Goal: Information Seeking & Learning: Check status

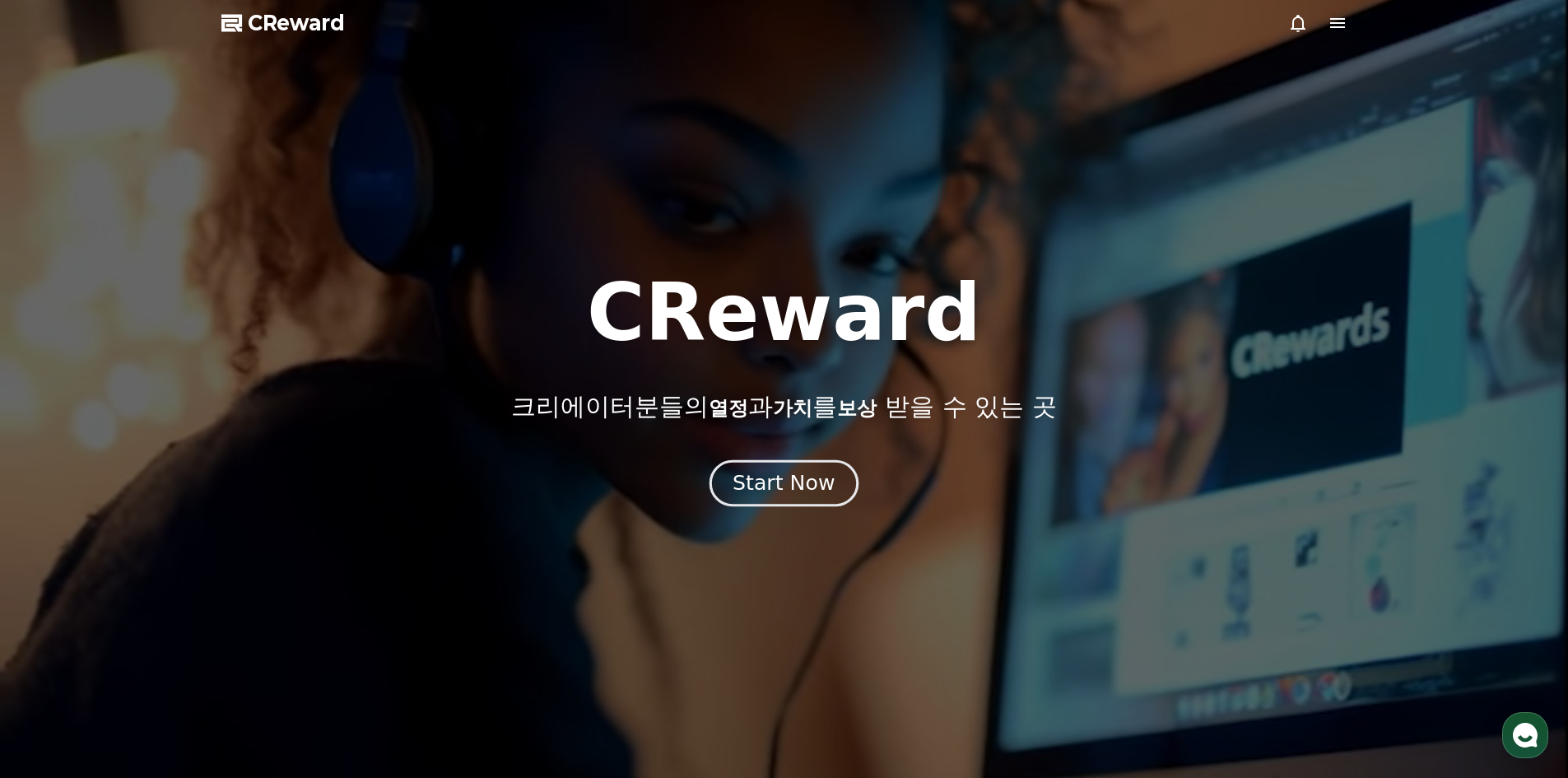
click at [802, 465] on button "Start Now" at bounding box center [784, 483] width 149 height 47
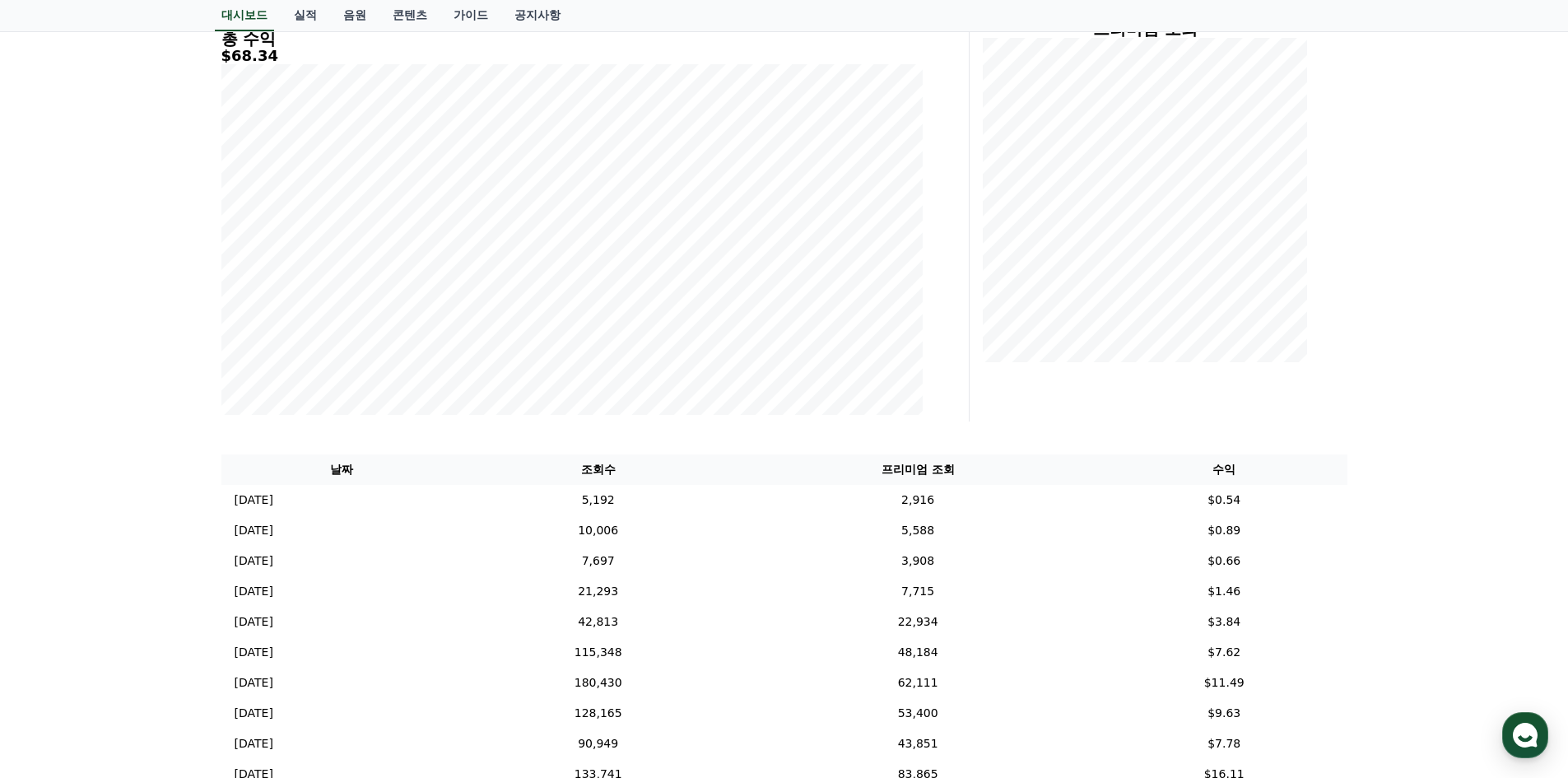
scroll to position [82, 0]
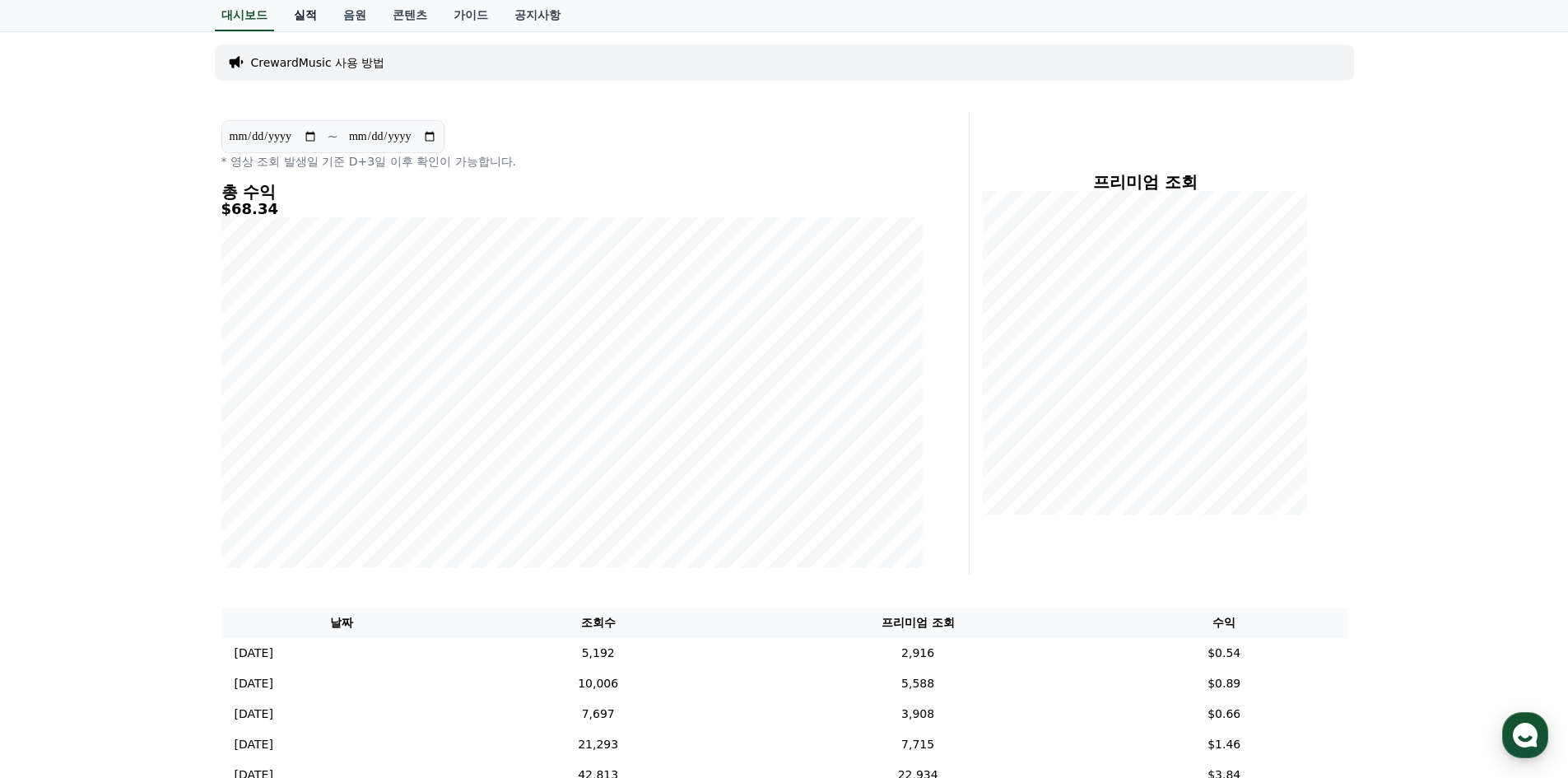
click at [298, 17] on link "실적" at bounding box center [305, 15] width 49 height 31
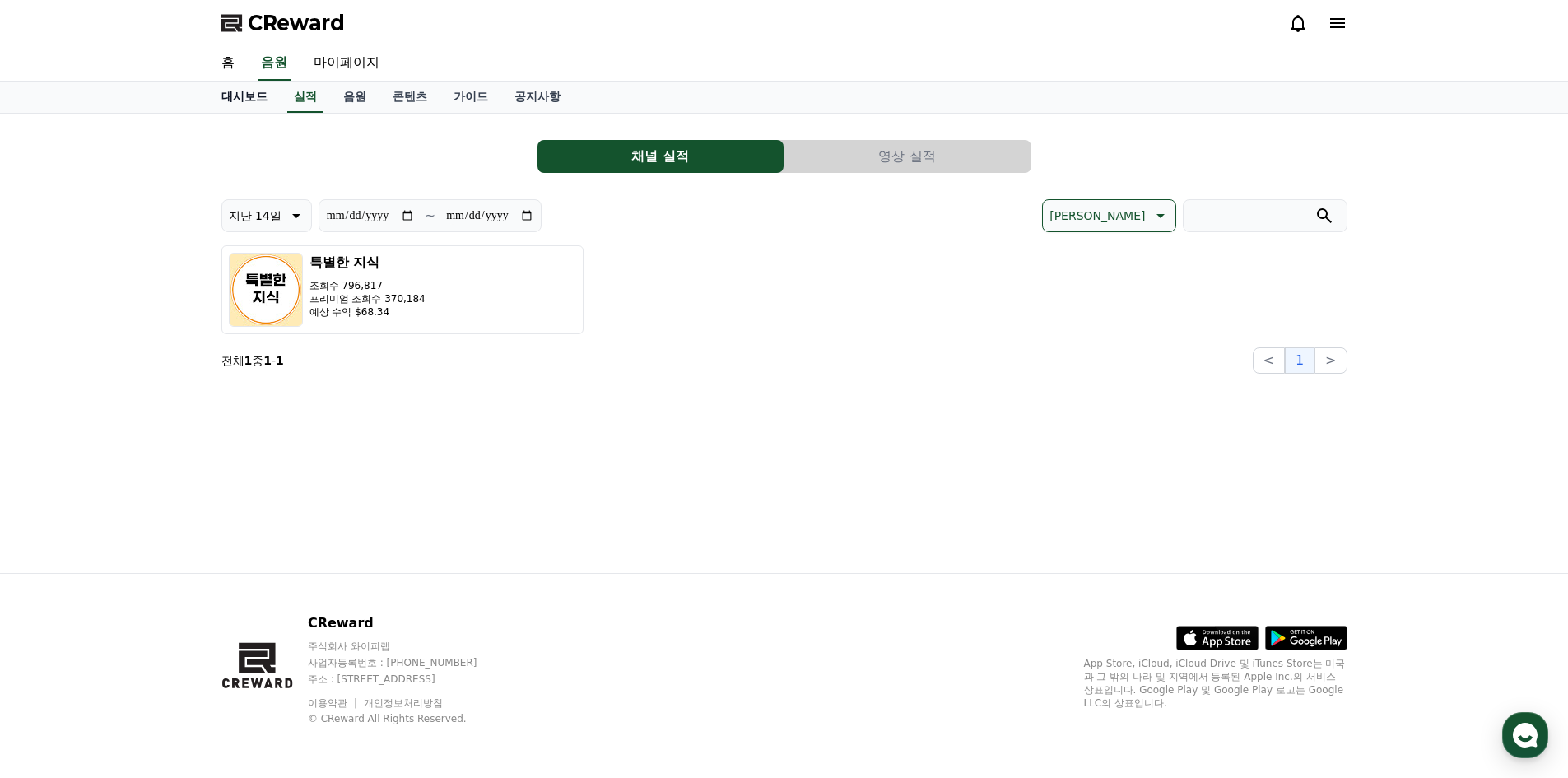
click at [233, 90] on link "대시보드" at bounding box center [244, 97] width 72 height 31
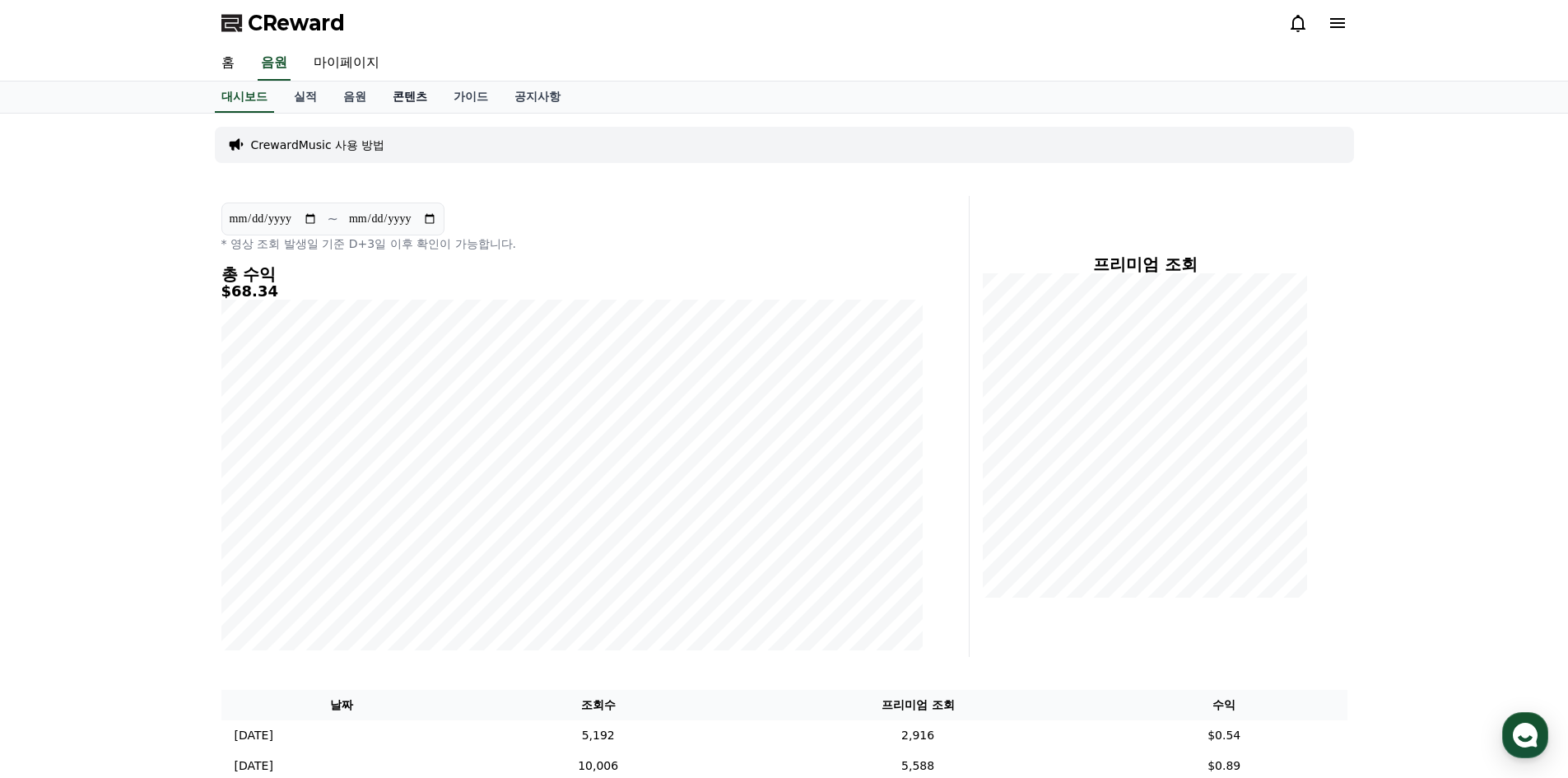
click at [415, 97] on link "콘텐츠" at bounding box center [409, 97] width 61 height 31
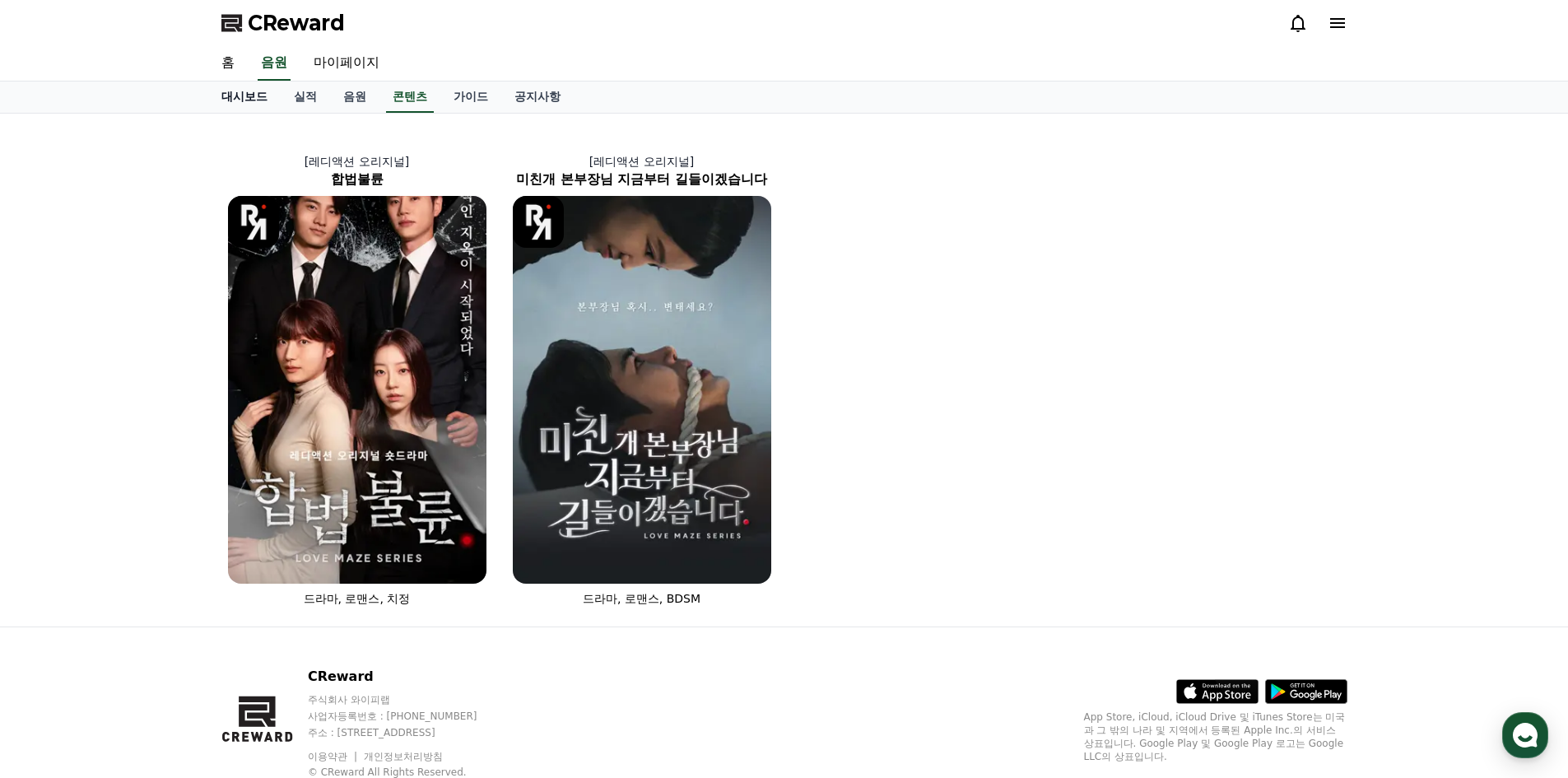
click at [245, 95] on link "대시보드" at bounding box center [244, 97] width 72 height 31
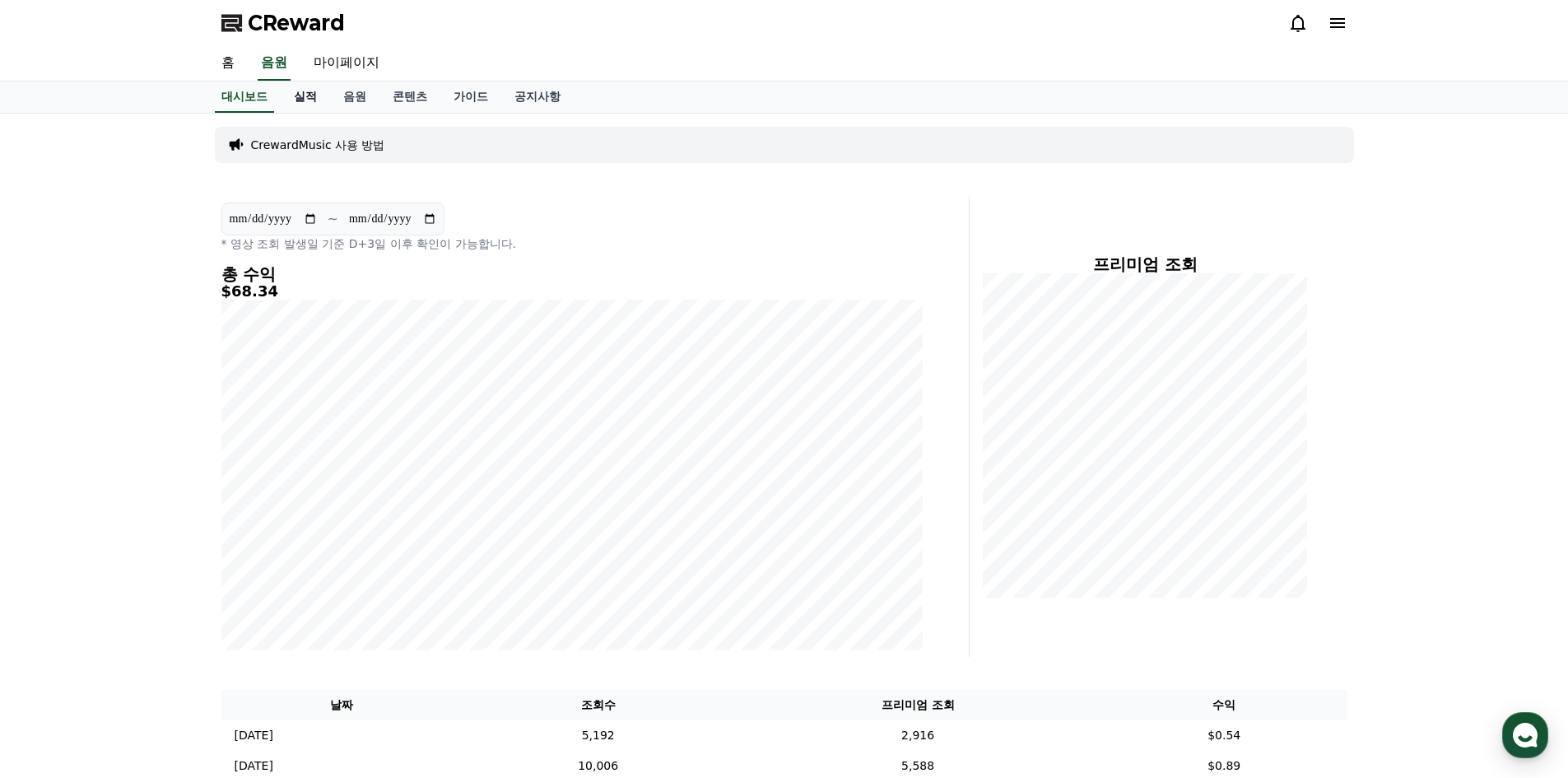
click at [306, 91] on link "실적" at bounding box center [305, 97] width 49 height 31
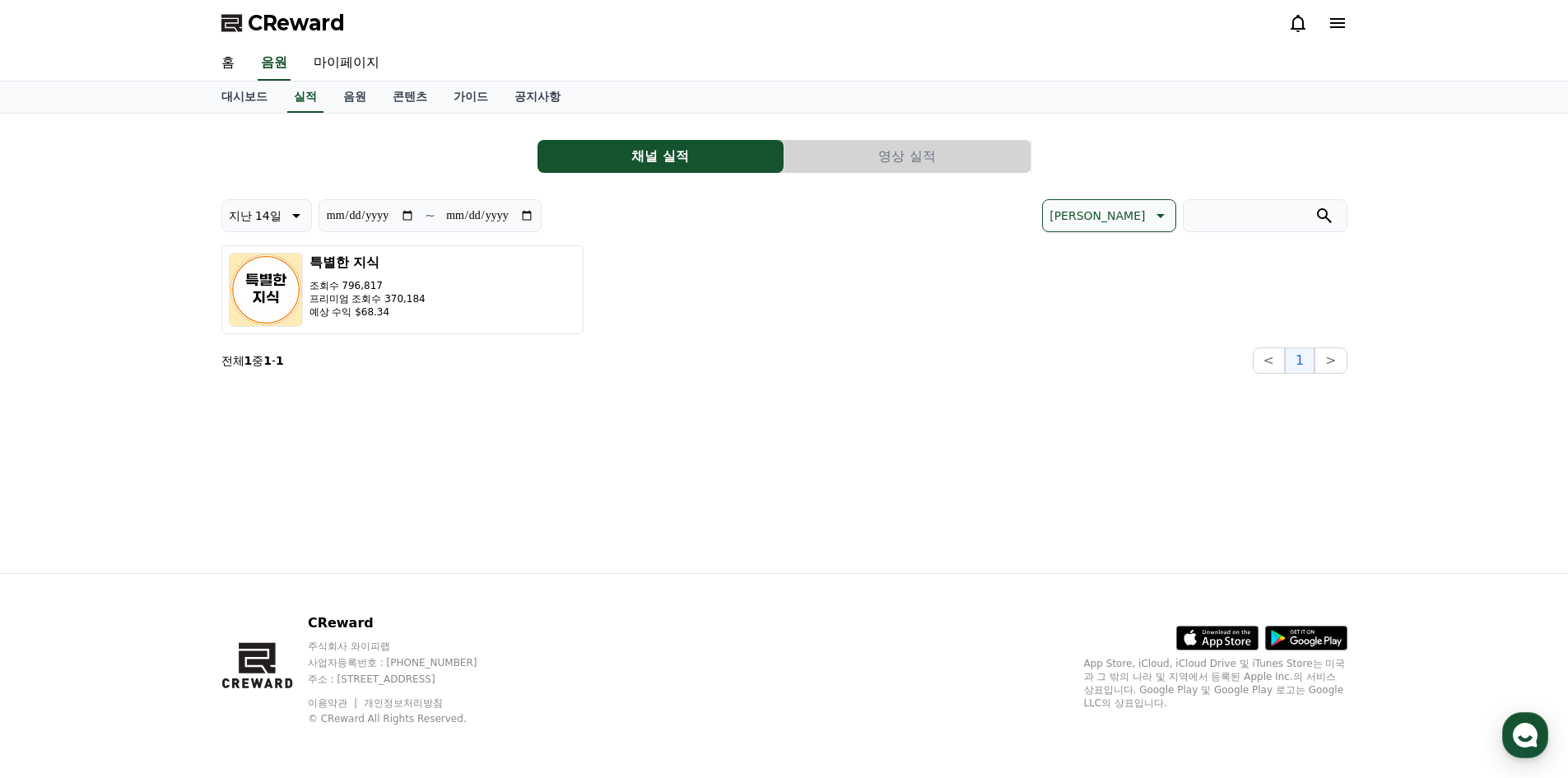
click at [877, 181] on div "**********" at bounding box center [784, 250] width 1126 height 247
click at [873, 165] on button "영상 실적" at bounding box center [907, 156] width 246 height 33
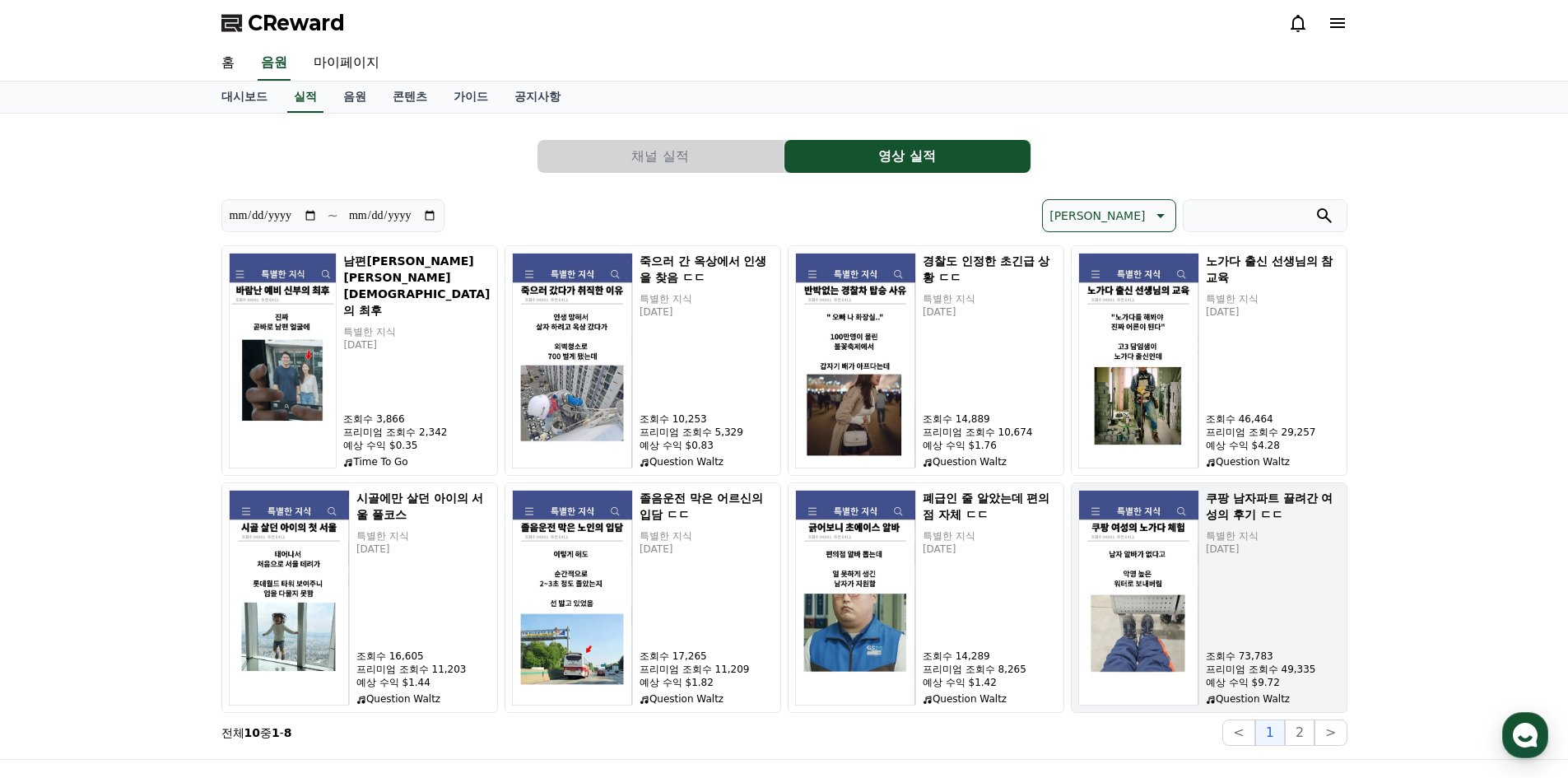
click at [1151, 618] on img "button" at bounding box center [1139, 598] width 121 height 216
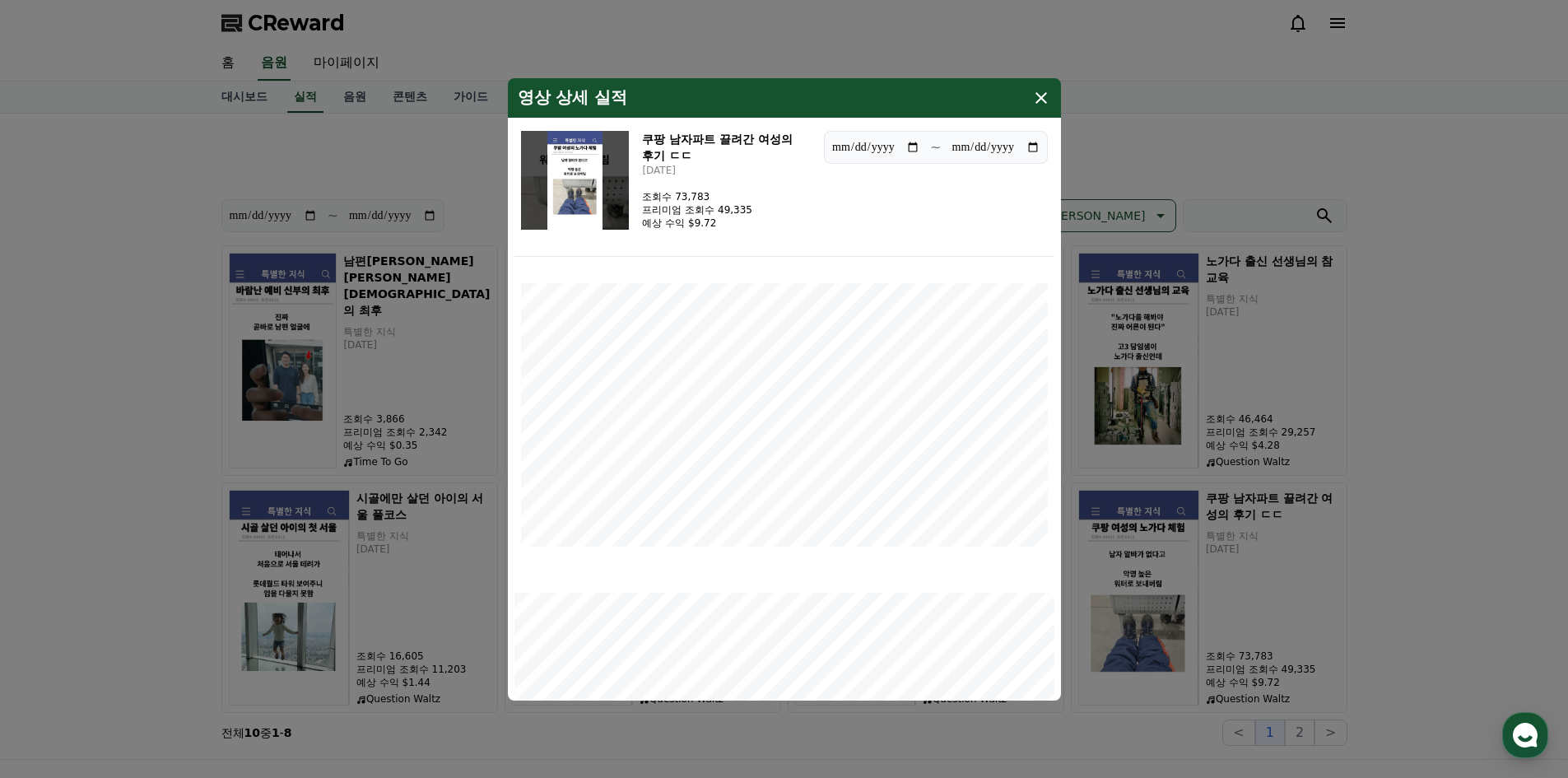
click at [1040, 101] on icon "modal" at bounding box center [1041, 97] width 19 height 19
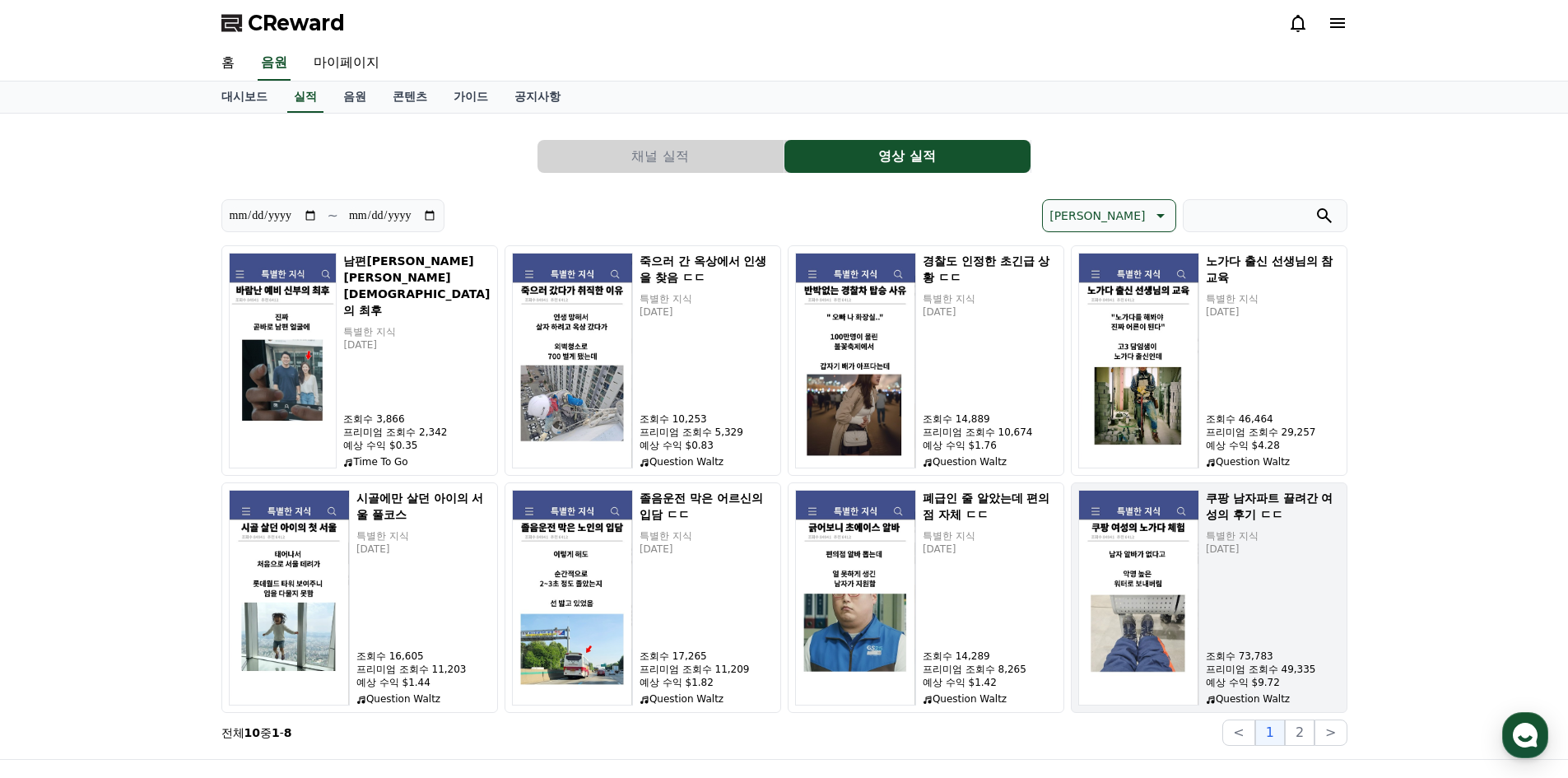
click at [1272, 597] on div "쿠팡 남자파트 끌려간 여성의 후기 ㄷㄷ 특별한 지식 [DATE] 조회수 73,783 프리미엄 조회수 49,335 예상 수익 $9.72 Ques…" at bounding box center [1273, 598] width 134 height 216
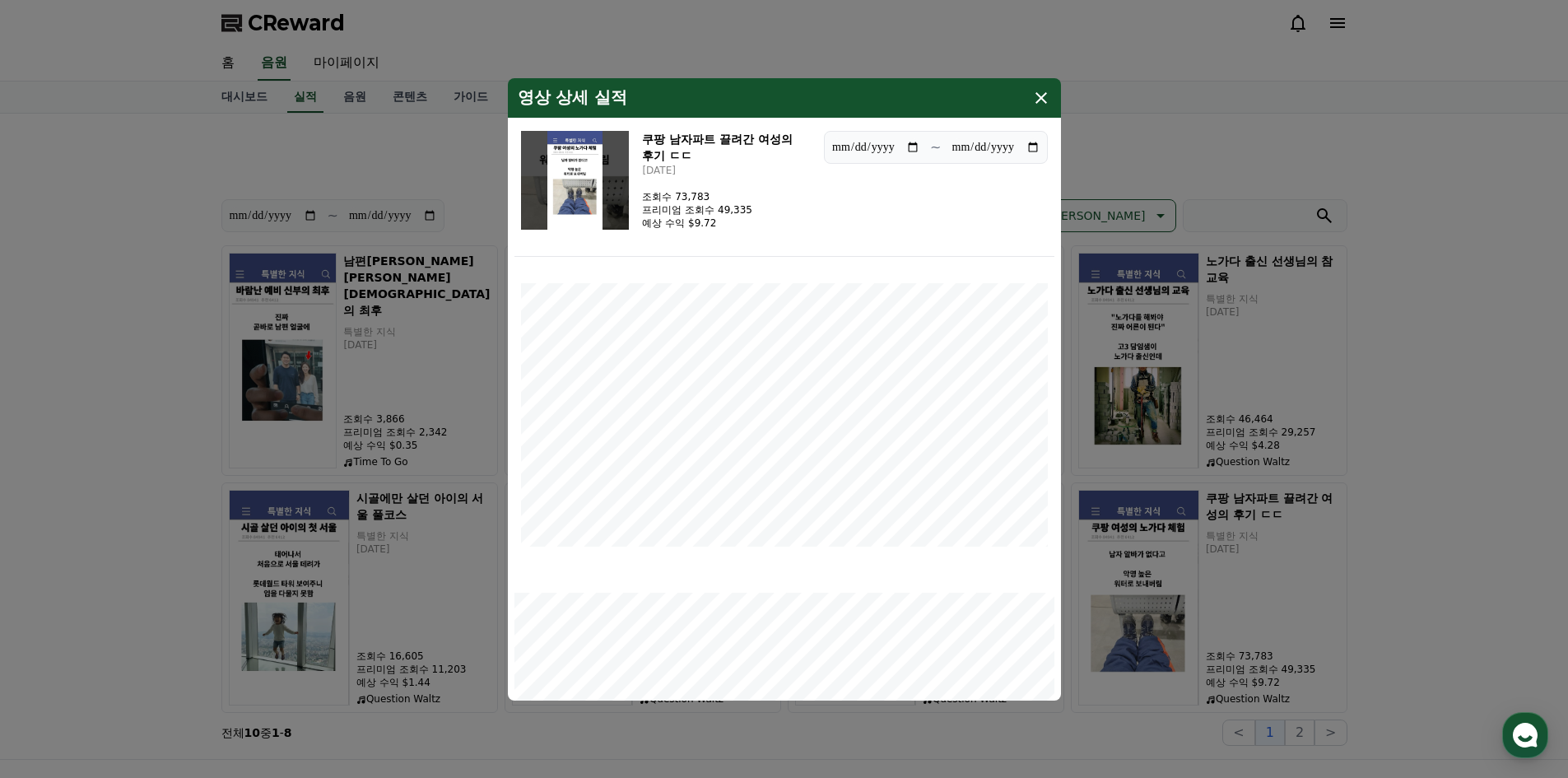
click at [1046, 93] on icon "modal" at bounding box center [1041, 98] width 12 height 12
